Goal: Task Accomplishment & Management: Manage account settings

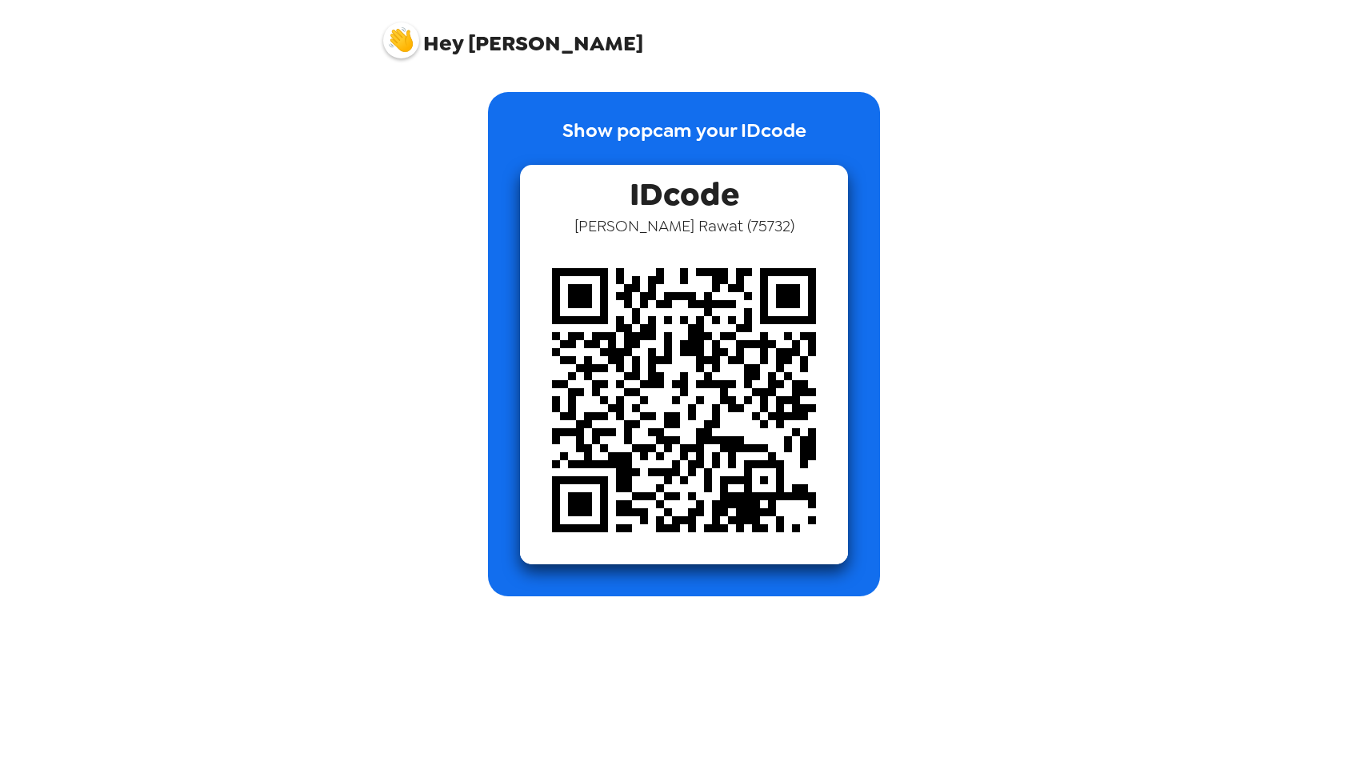
click at [374, 40] on div "Hey [PERSON_NAME]" at bounding box center [684, 34] width 640 height 68
click at [404, 38] on img at bounding box center [401, 40] width 36 height 36
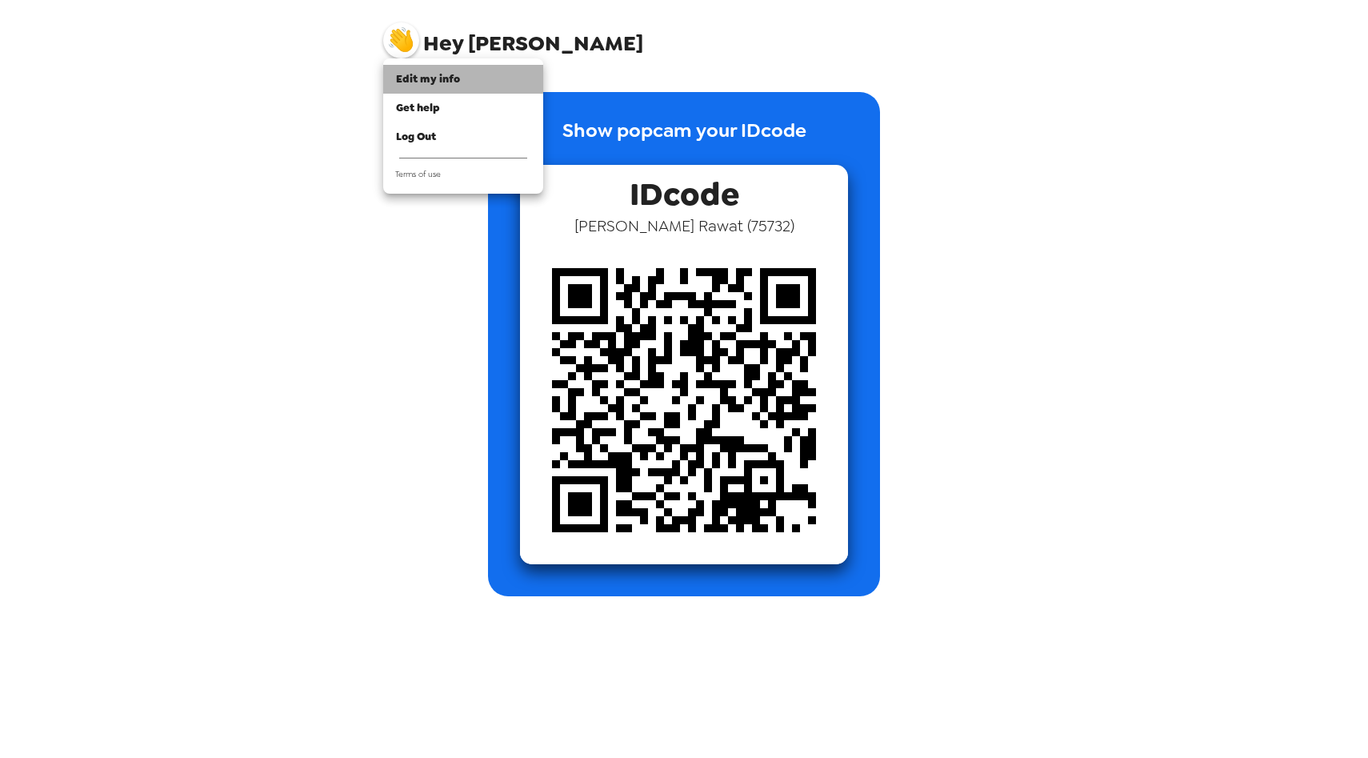
click at [427, 68] on li "Edit my info" at bounding box center [463, 79] width 160 height 29
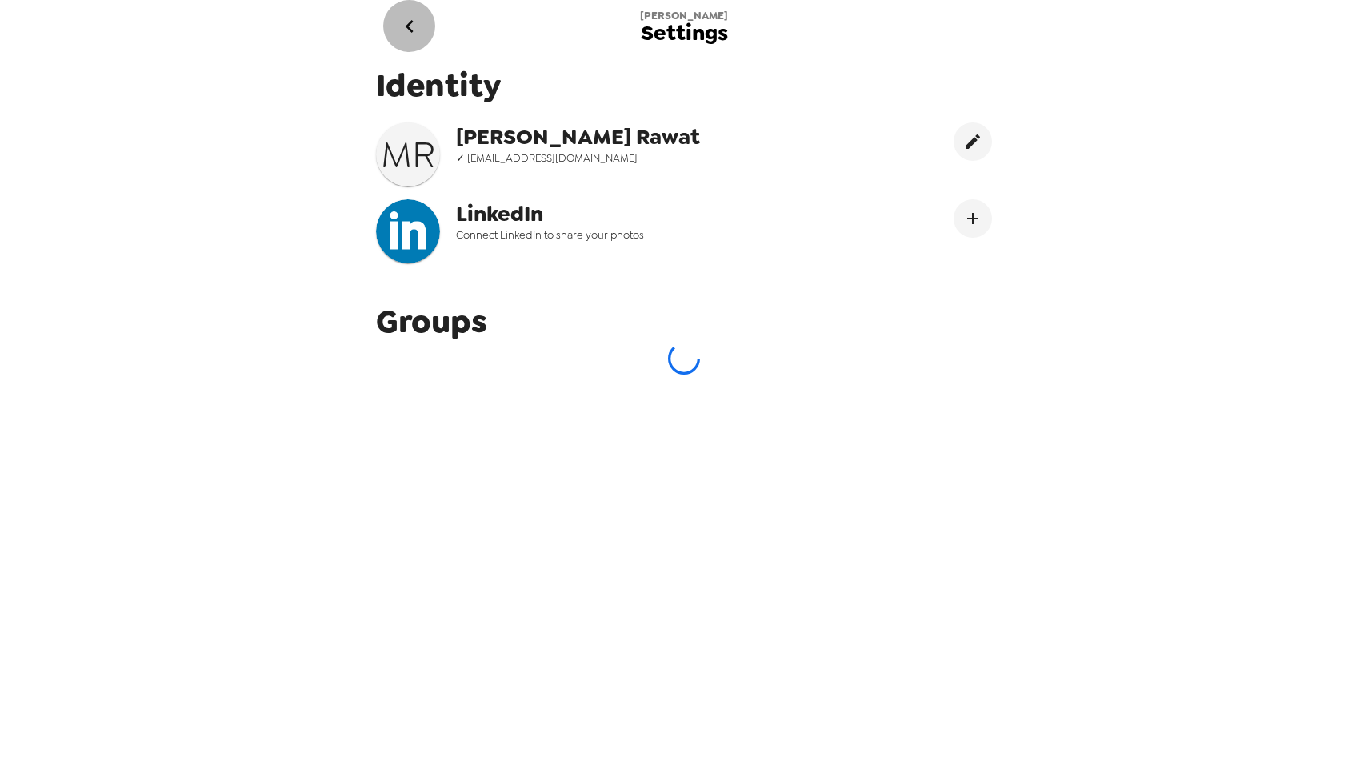
click at [418, 34] on icon "go back" at bounding box center [410, 27] width 26 height 26
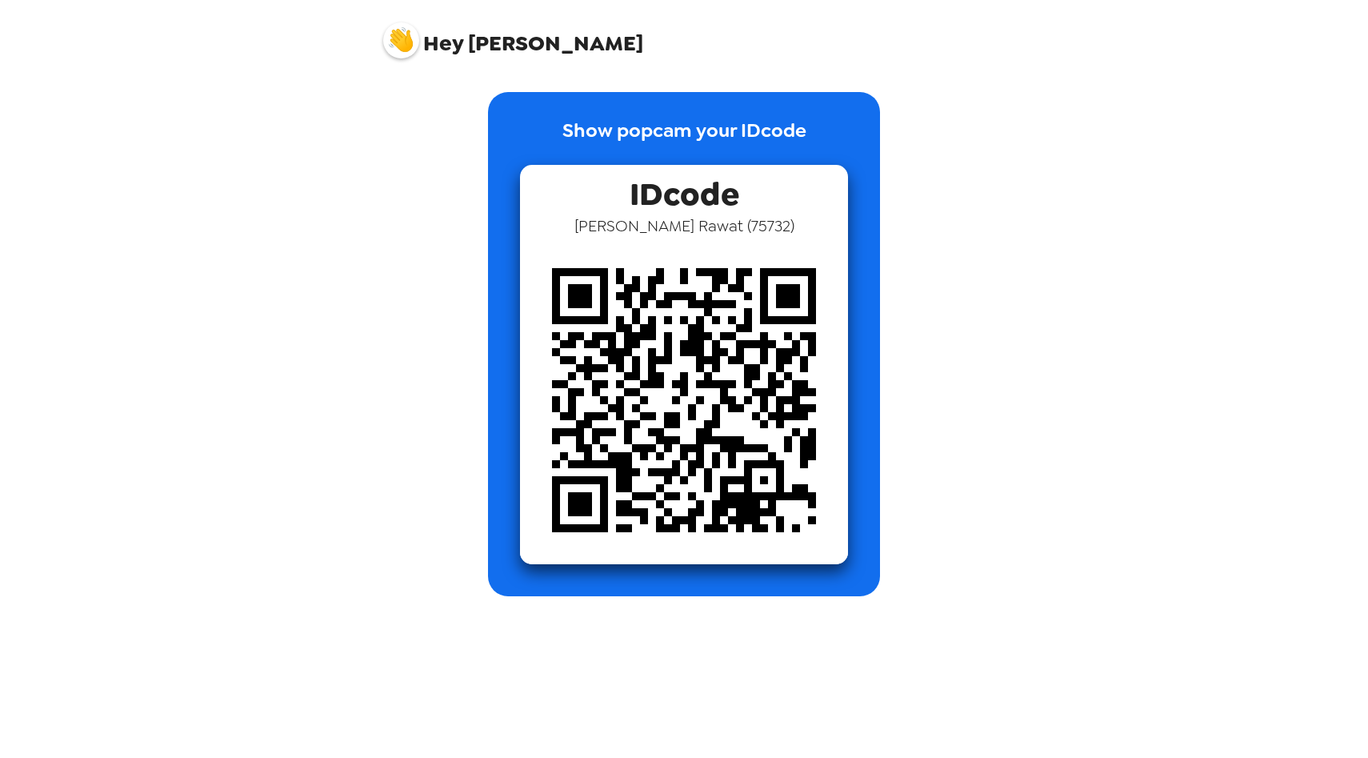
click at [396, 50] on img at bounding box center [401, 40] width 36 height 36
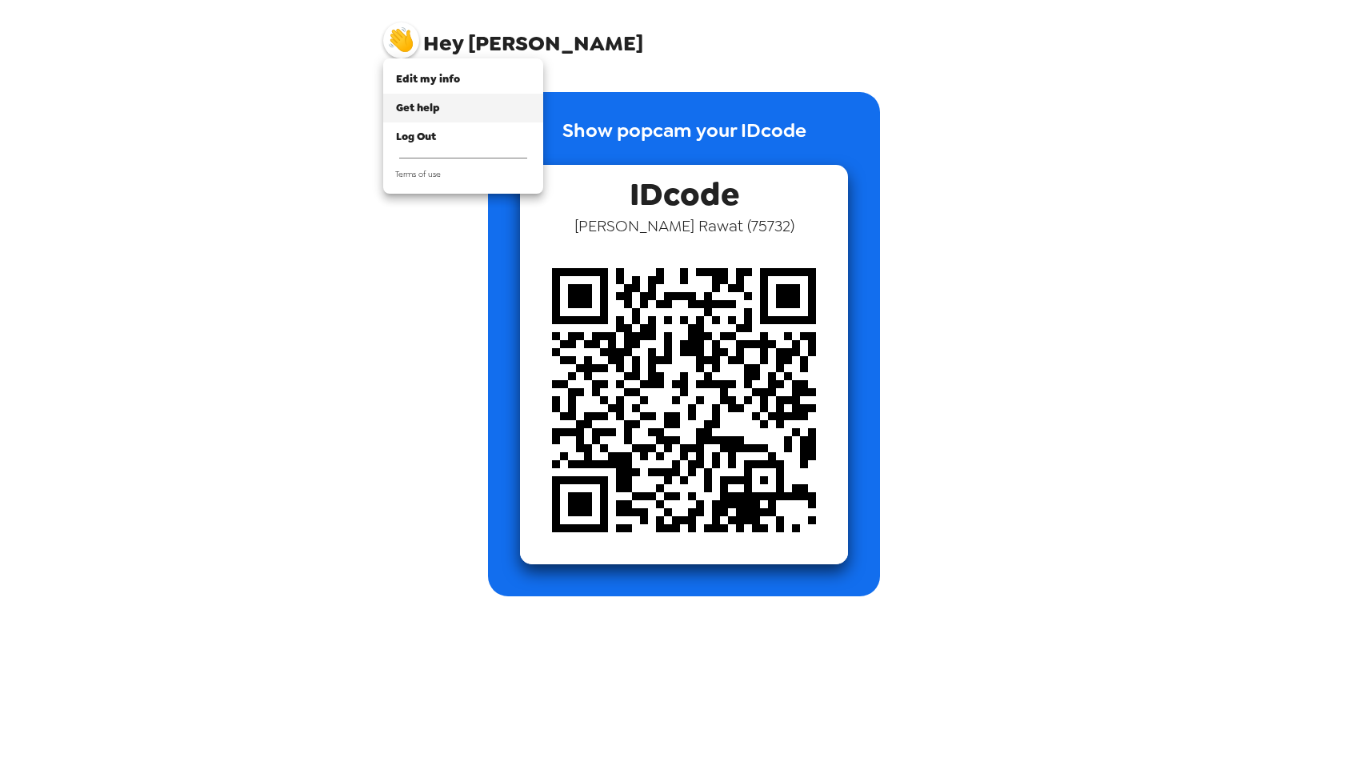
click at [430, 110] on span "Get help" at bounding box center [418, 108] width 44 height 14
